Goal: Find specific page/section: Find specific page/section

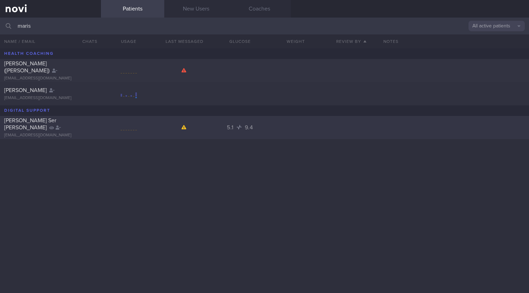
click at [56, 124] on div "[PERSON_NAME] Ser [PERSON_NAME]" at bounding box center [49, 124] width 91 height 14
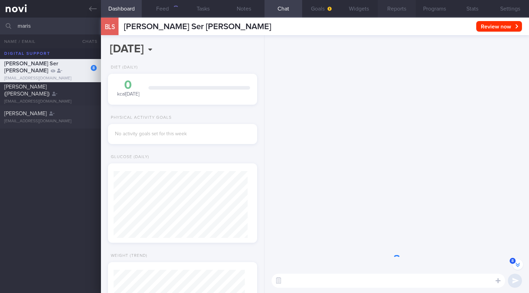
scroll to position [67, 134]
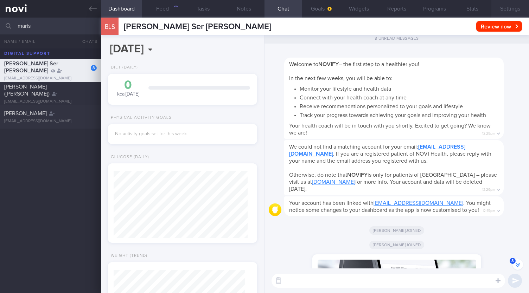
click at [513, 8] on button "Settings" at bounding box center [510, 9] width 38 height 18
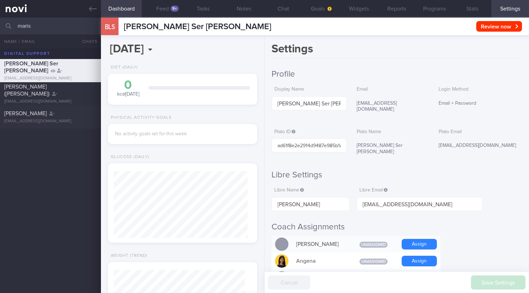
scroll to position [67, 134]
click at [159, 12] on button "Feed 9+" at bounding box center [162, 9] width 41 height 18
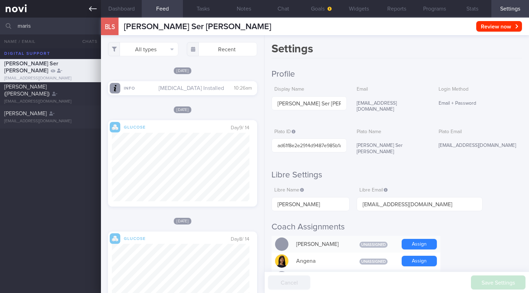
click at [88, 9] on link at bounding box center [50, 9] width 101 height 18
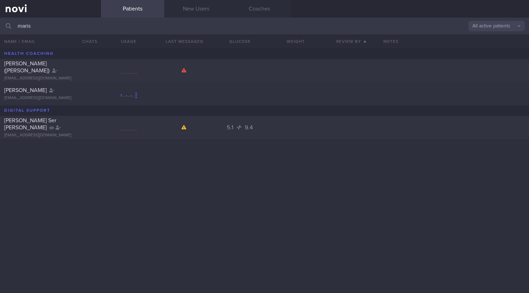
drag, startPoint x: 47, startPoint y: 27, endPoint x: 0, endPoint y: 9, distance: 50.6
click at [0, 9] on div "Patients New Users Coaches maris All active patients Assigned patients All acti…" at bounding box center [264, 146] width 529 height 293
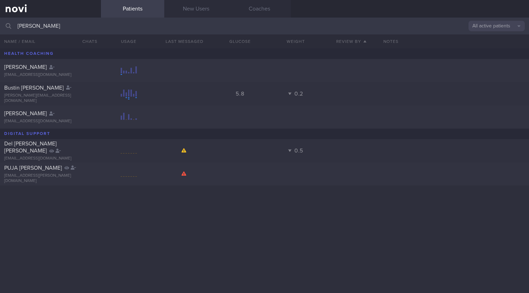
drag, startPoint x: 69, startPoint y: 26, endPoint x: 0, endPoint y: 25, distance: 69.0
click at [0, 25] on input "[PERSON_NAME]" at bounding box center [264, 26] width 529 height 17
type input "[EMAIL_ADDRESS][DOMAIN_NAME]"
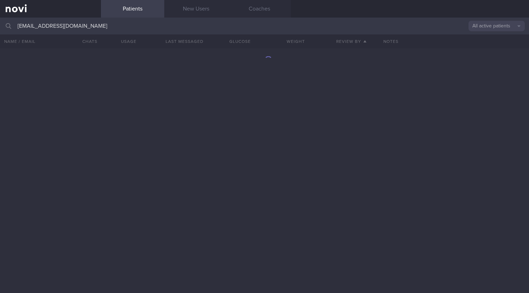
click at [114, 31] on input "[EMAIL_ADDRESS][DOMAIN_NAME]" at bounding box center [264, 26] width 529 height 17
click at [193, 8] on link "New Users" at bounding box center [195, 9] width 63 height 18
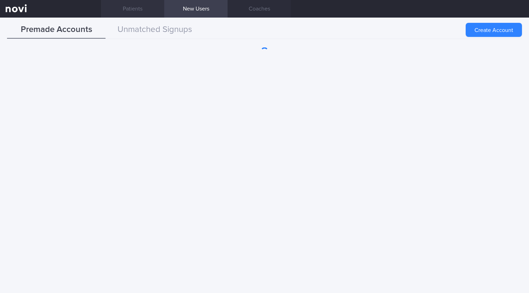
click at [141, 7] on link "Patients" at bounding box center [132, 9] width 63 height 18
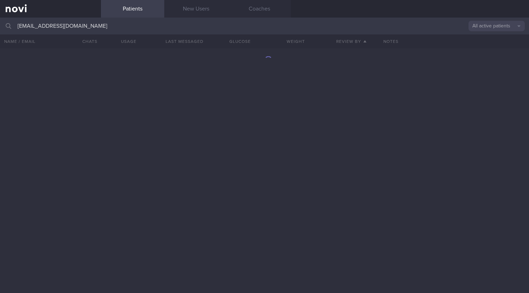
click at [133, 23] on input "[EMAIL_ADDRESS][DOMAIN_NAME]" at bounding box center [264, 26] width 529 height 17
drag, startPoint x: 122, startPoint y: 27, endPoint x: 0, endPoint y: 22, distance: 121.8
click at [0, 22] on input "[EMAIL_ADDRESS][DOMAIN_NAME]" at bounding box center [264, 26] width 529 height 17
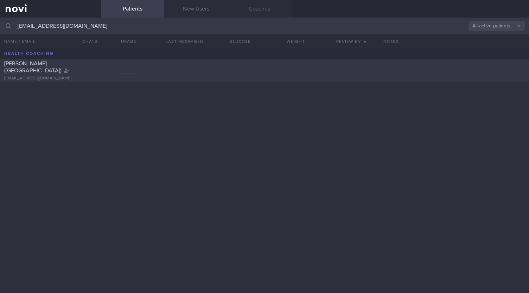
click at [98, 74] on div "LIN SUYI (KAYLEE) qianqian00625@gmail.com" at bounding box center [50, 70] width 101 height 21
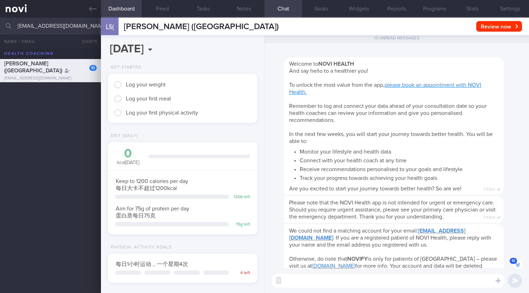
scroll to position [-200, 0]
click at [515, 263] on span "10" at bounding box center [513, 261] width 7 height 6
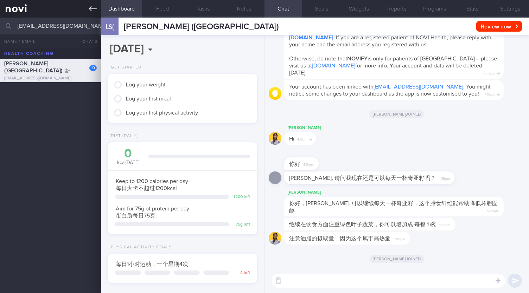
click at [93, 10] on icon at bounding box center [93, 9] width 8 height 8
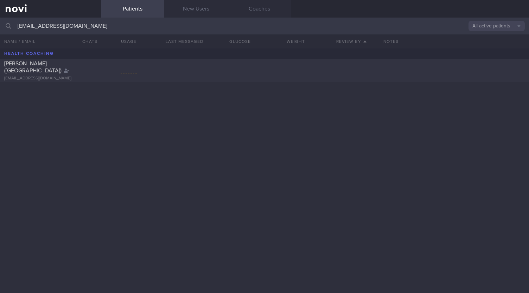
click at [144, 30] on input "[EMAIL_ADDRESS][DOMAIN_NAME]" at bounding box center [264, 26] width 529 height 17
drag, startPoint x: 173, startPoint y: 30, endPoint x: 0, endPoint y: 21, distance: 172.9
click at [0, 21] on input "[EMAIL_ADDRESS][DOMAIN_NAME]" at bounding box center [264, 26] width 529 height 17
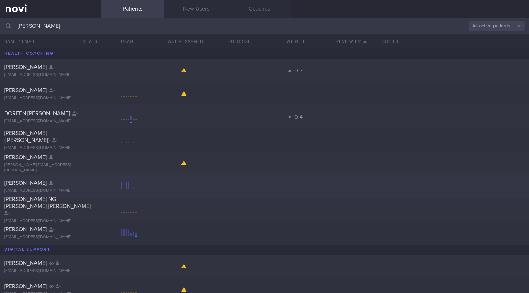
type input "sara"
click at [47, 186] on div "Sarah Daud" at bounding box center [49, 183] width 91 height 7
select select "9"
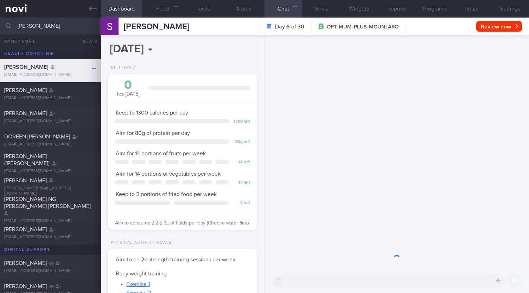
scroll to position [75, 131]
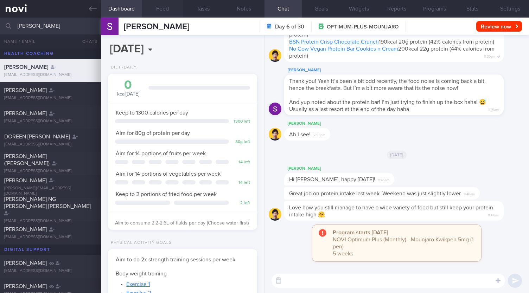
click at [163, 7] on button "Feed" at bounding box center [162, 9] width 41 height 18
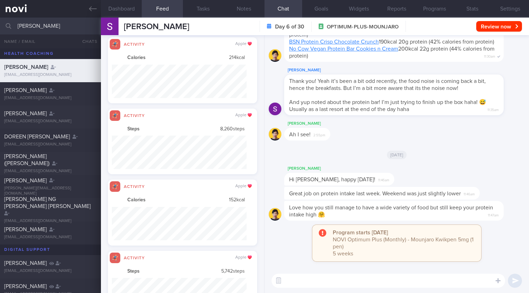
scroll to position [351721, 351620]
